Goal: Information Seeking & Learning: Check status

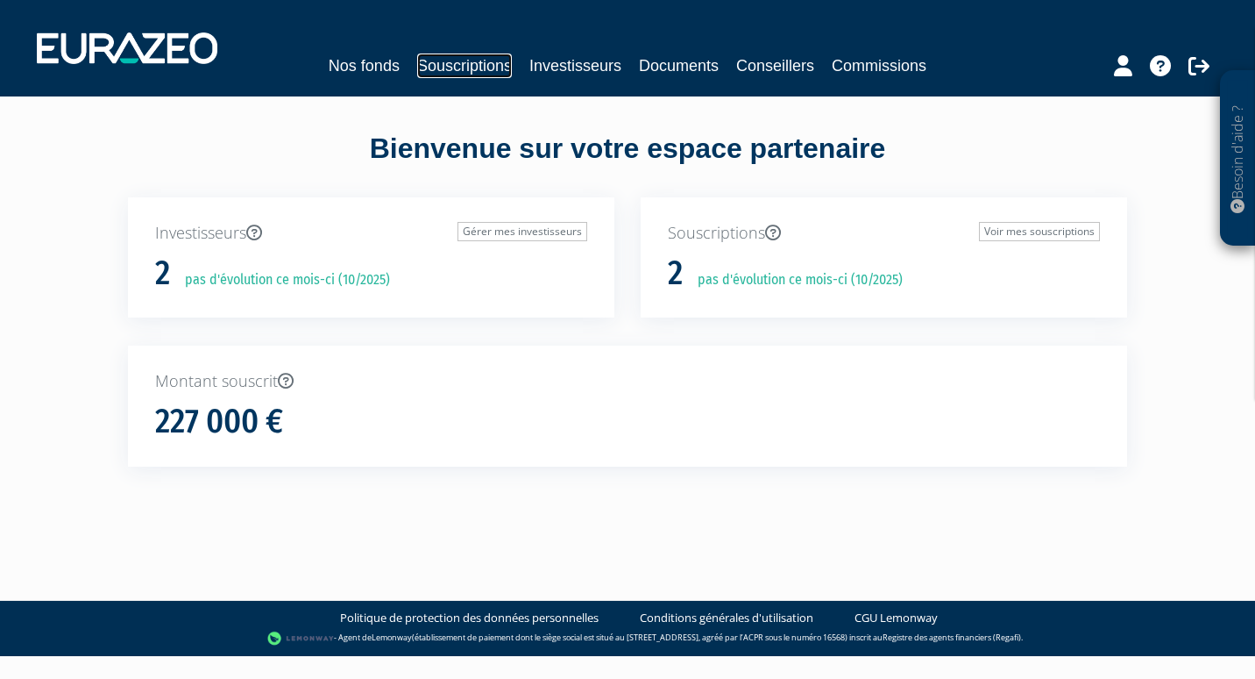
click at [494, 69] on link "Souscriptions" at bounding box center [464, 65] width 95 height 25
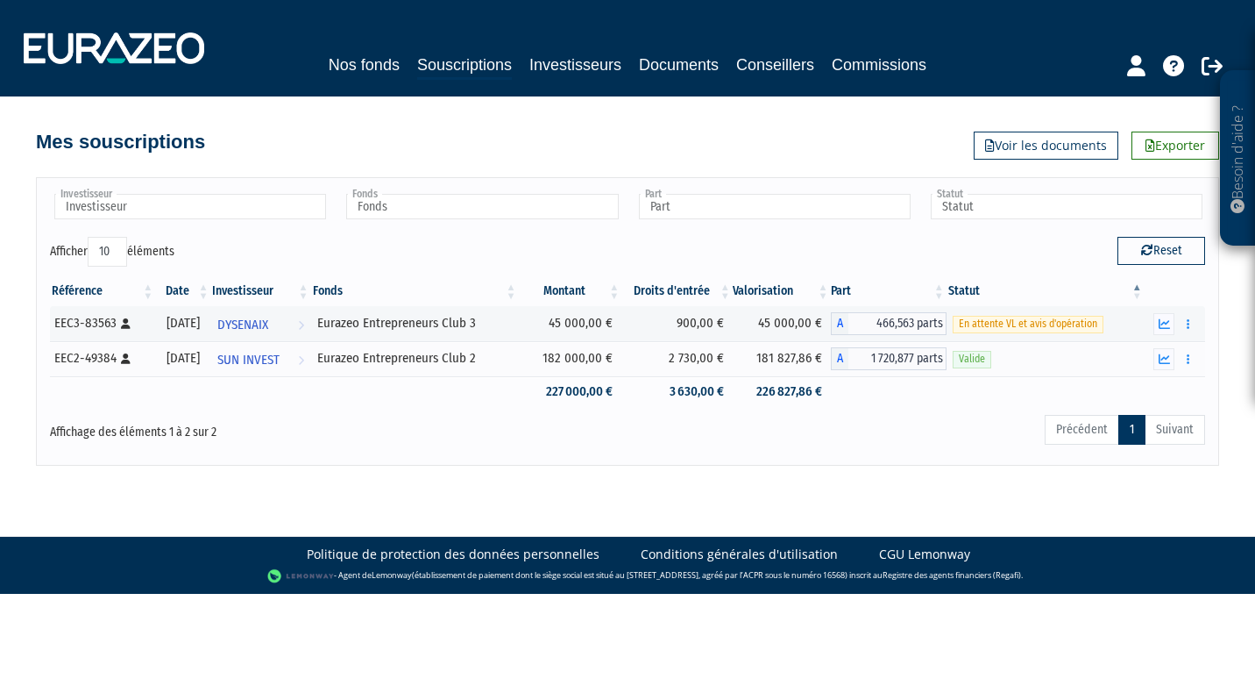
click at [1238, 122] on p "Besoin d'aide ?" at bounding box center [1238, 159] width 20 height 158
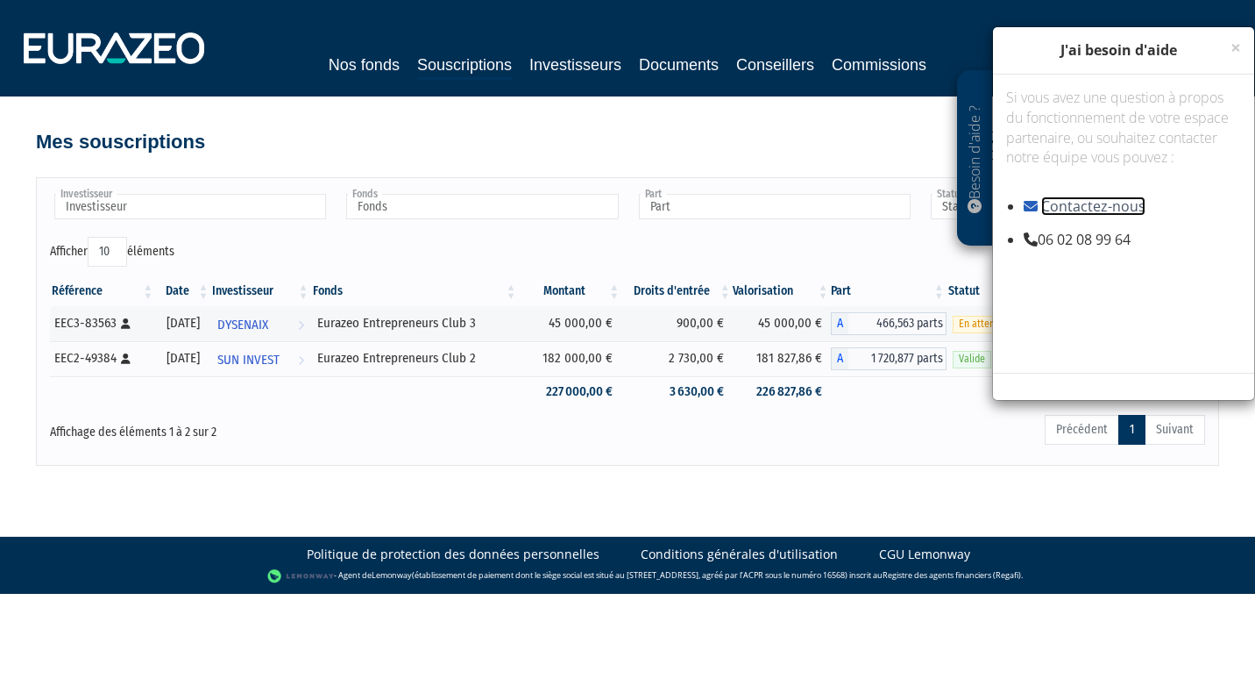
click at [1084, 201] on link "Contactez-nous" at bounding box center [1093, 205] width 104 height 19
click at [351, 423] on div "Affichage des éléments 1 à 2 sur 2" at bounding box center [283, 427] width 466 height 28
click at [1240, 46] on span "×" at bounding box center [1236, 47] width 11 height 25
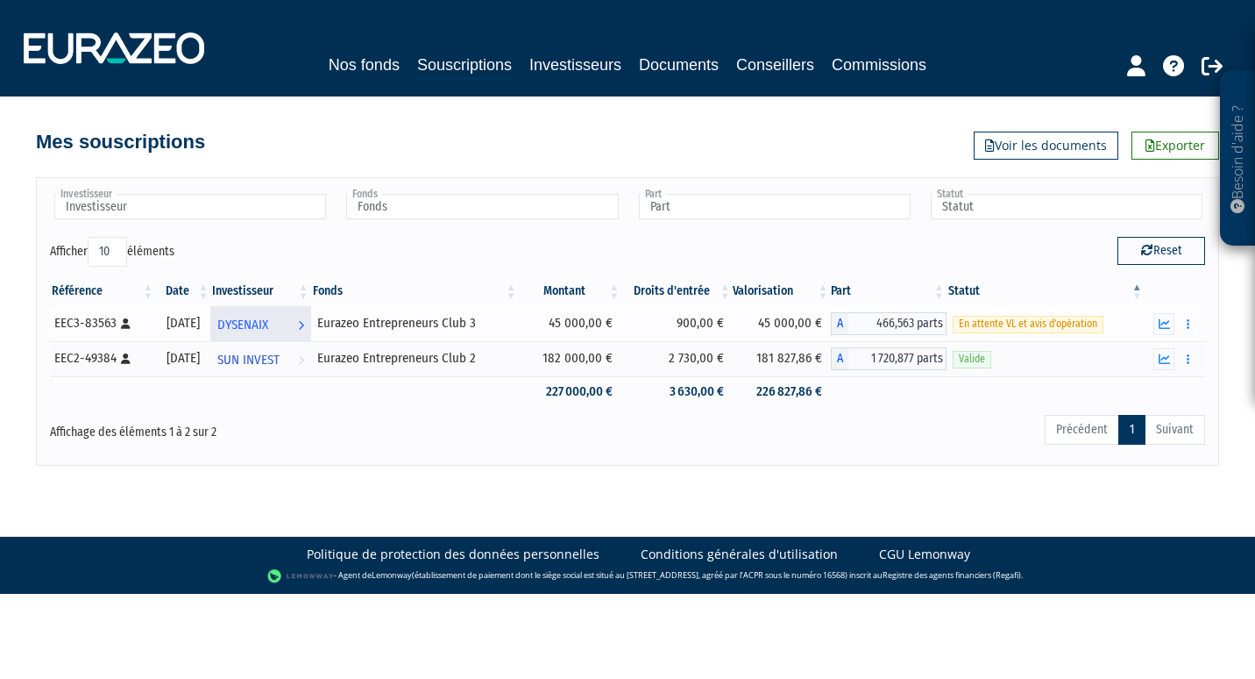
click at [268, 323] on span "DYSENAIX" at bounding box center [242, 325] width 51 height 32
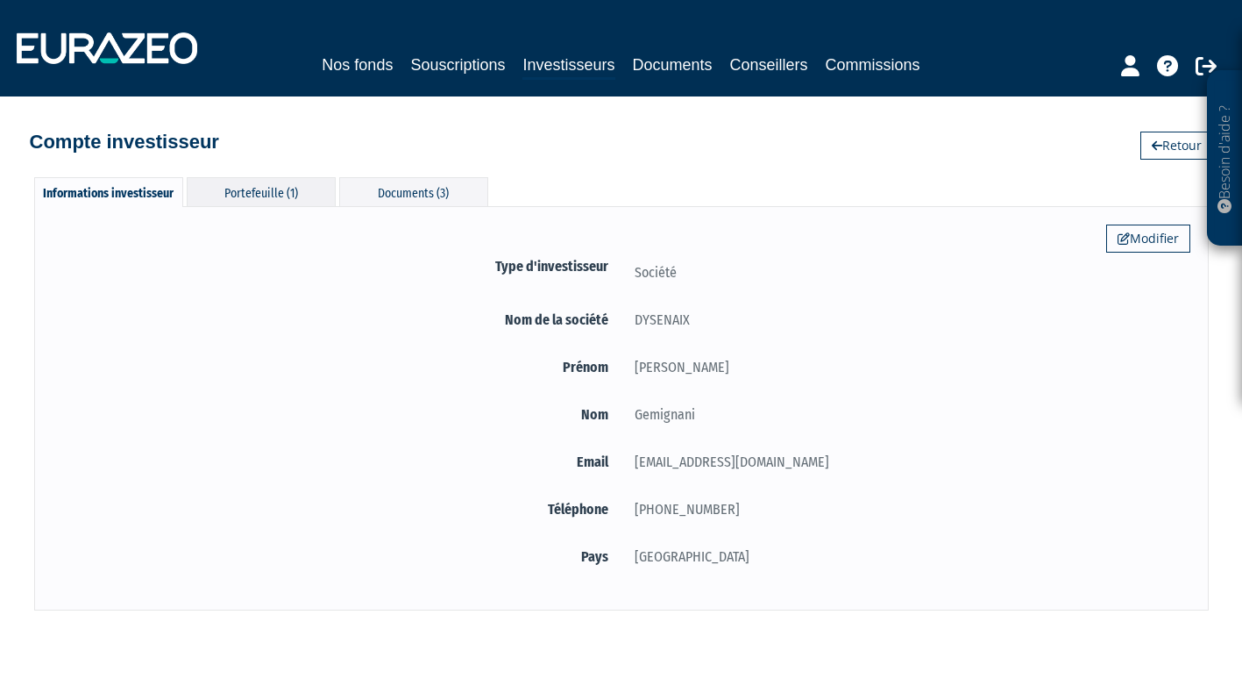
click at [258, 196] on div "Portefeuille (1)" at bounding box center [261, 191] width 149 height 29
